Goal: Navigation & Orientation: Understand site structure

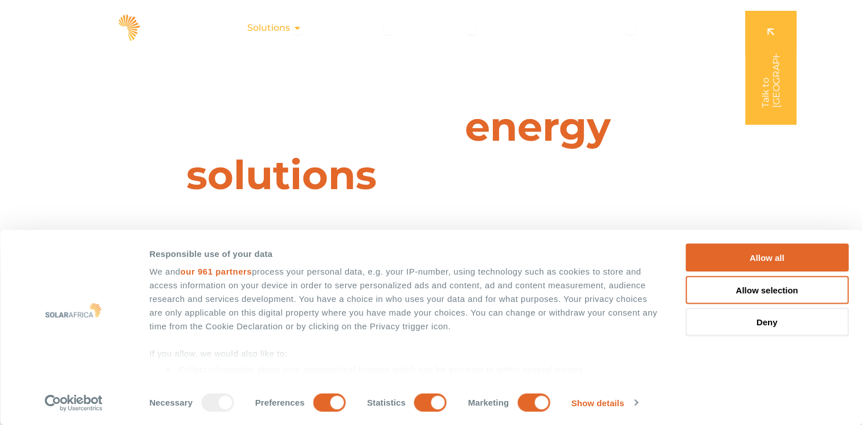
click at [301, 28] on icon "Menu" at bounding box center [297, 27] width 9 height 9
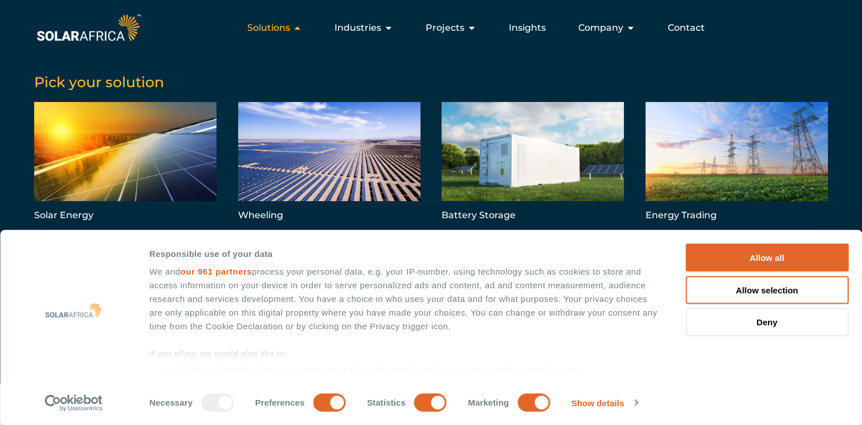
click at [301, 28] on icon "Menu" at bounding box center [297, 27] width 9 height 9
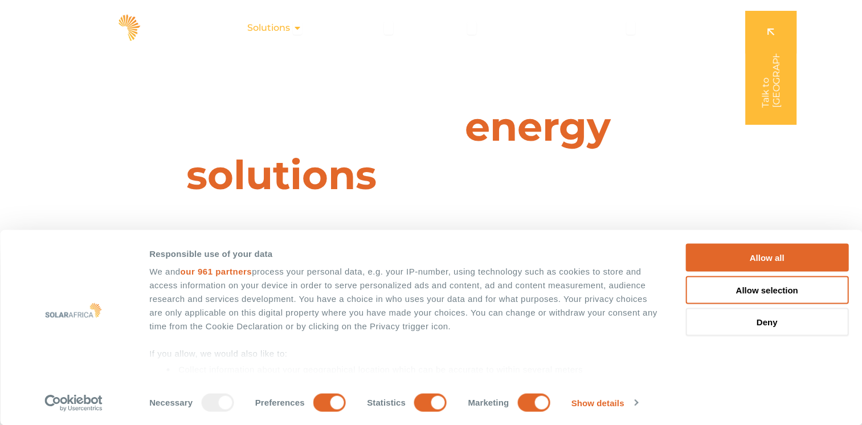
click at [301, 28] on icon "Menu" at bounding box center [297, 27] width 9 height 9
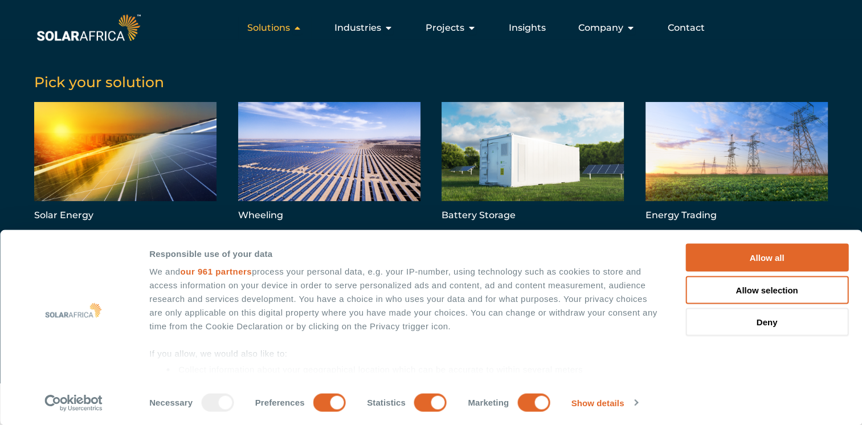
click at [301, 28] on icon "Menu" at bounding box center [297, 27] width 9 height 9
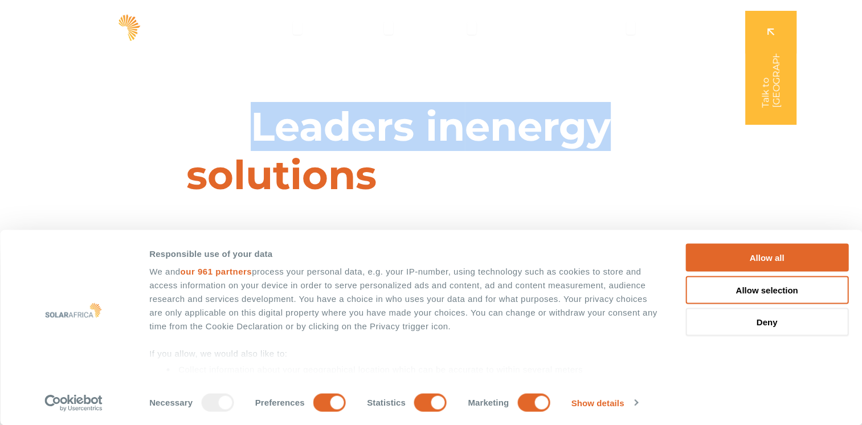
drag, startPoint x: 860, startPoint y: 17, endPoint x: 855, endPoint y: 60, distance: 44.2
click at [299, 31] on icon "Menu" at bounding box center [297, 27] width 9 height 9
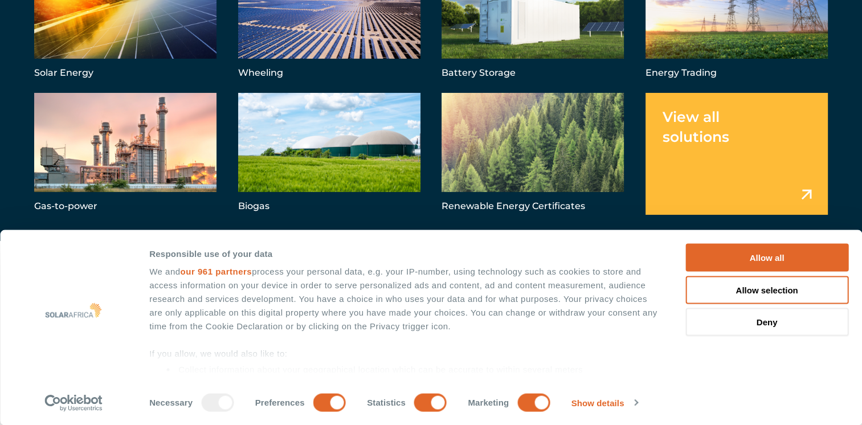
scroll to position [488, 0]
